Goal: Task Accomplishment & Management: Use online tool/utility

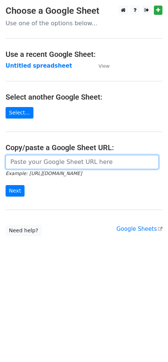
click at [46, 162] on input "url" at bounding box center [82, 162] width 153 height 14
paste input "[URL][DOMAIN_NAME]"
type input "[URL][DOMAIN_NAME]"
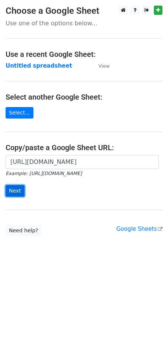
scroll to position [0, 0]
click at [15, 190] on input "Next" at bounding box center [15, 191] width 19 height 12
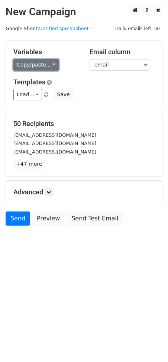
click at [36, 63] on link "Copy/paste..." at bounding box center [35, 65] width 45 height 12
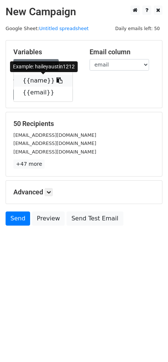
click at [57, 80] on icon at bounding box center [60, 80] width 6 height 6
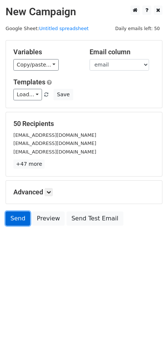
click at [14, 217] on link "Send" at bounding box center [18, 219] width 25 height 14
